Goal: Task Accomplishment & Management: Use online tool/utility

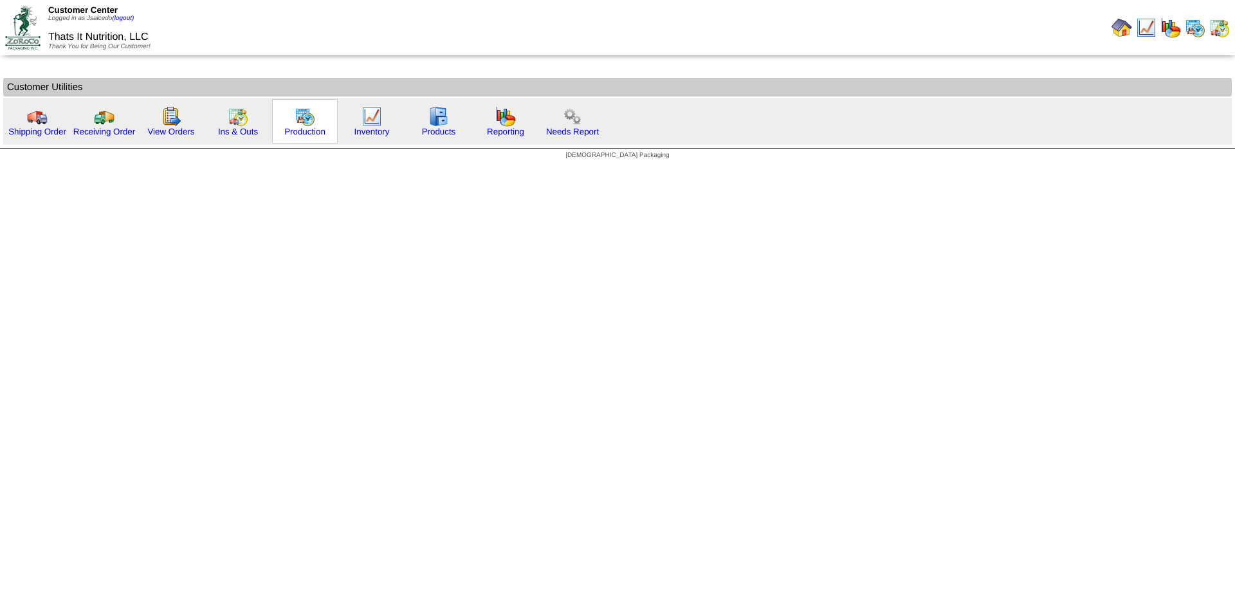
click at [289, 120] on div "Production" at bounding box center [305, 121] width 66 height 44
click at [300, 122] on img at bounding box center [305, 116] width 21 height 21
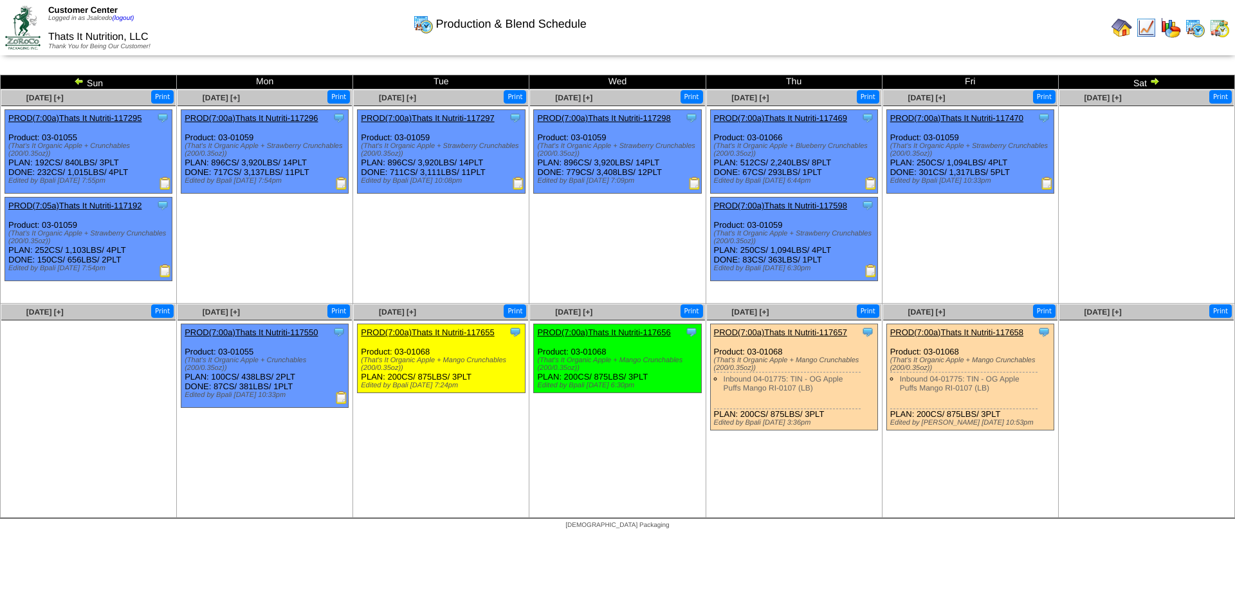
click at [870, 187] on img at bounding box center [871, 183] width 13 height 13
